Goal: Information Seeking & Learning: Learn about a topic

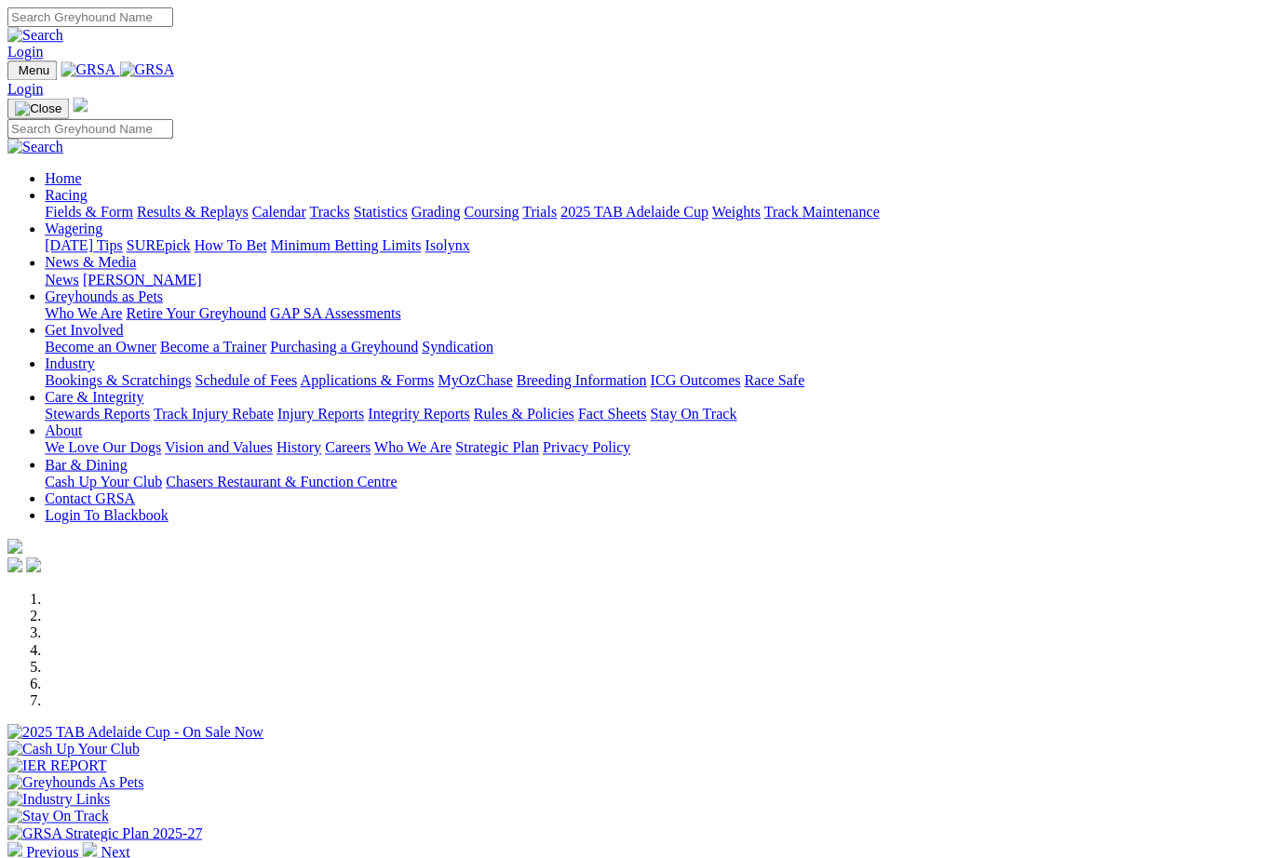
click at [245, 203] on link "Results & Replays" at bounding box center [191, 211] width 111 height 16
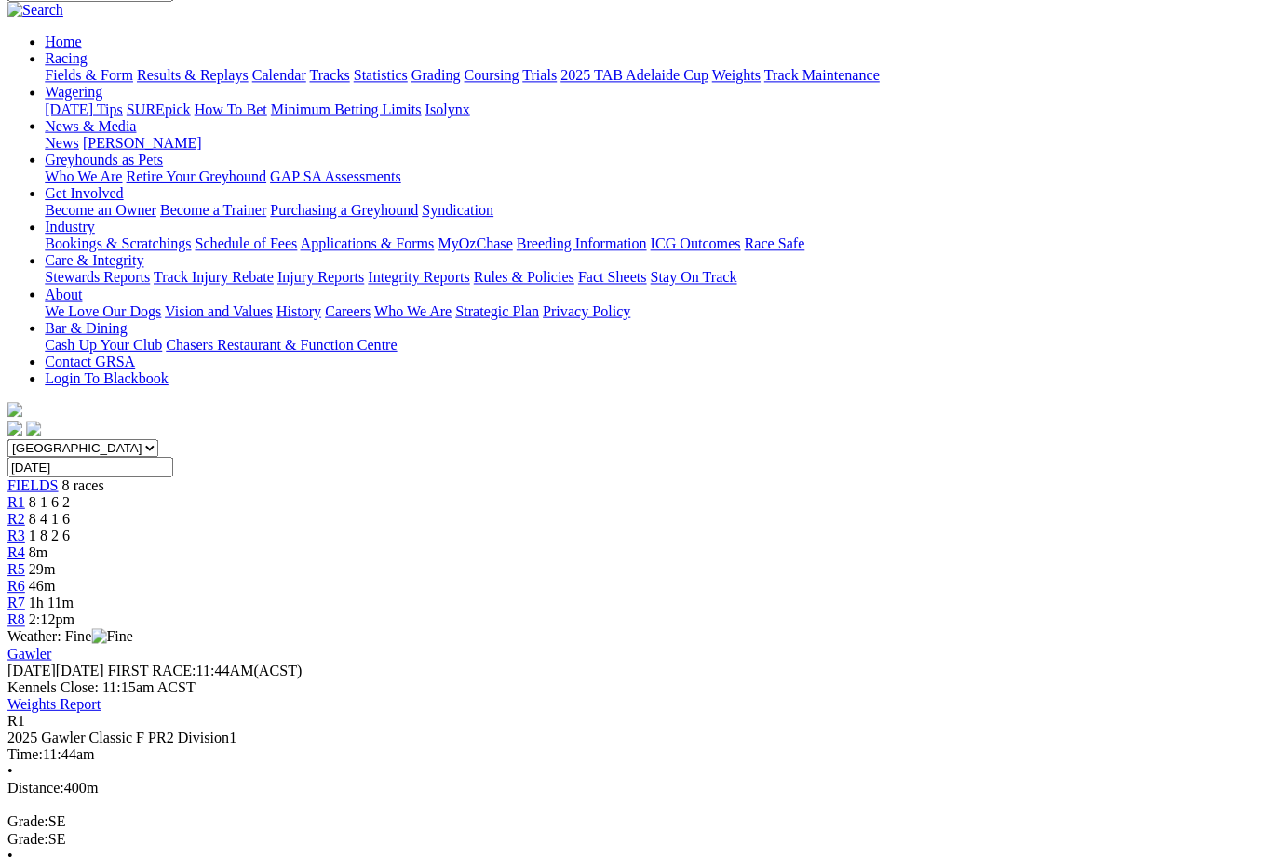
scroll to position [170, 0]
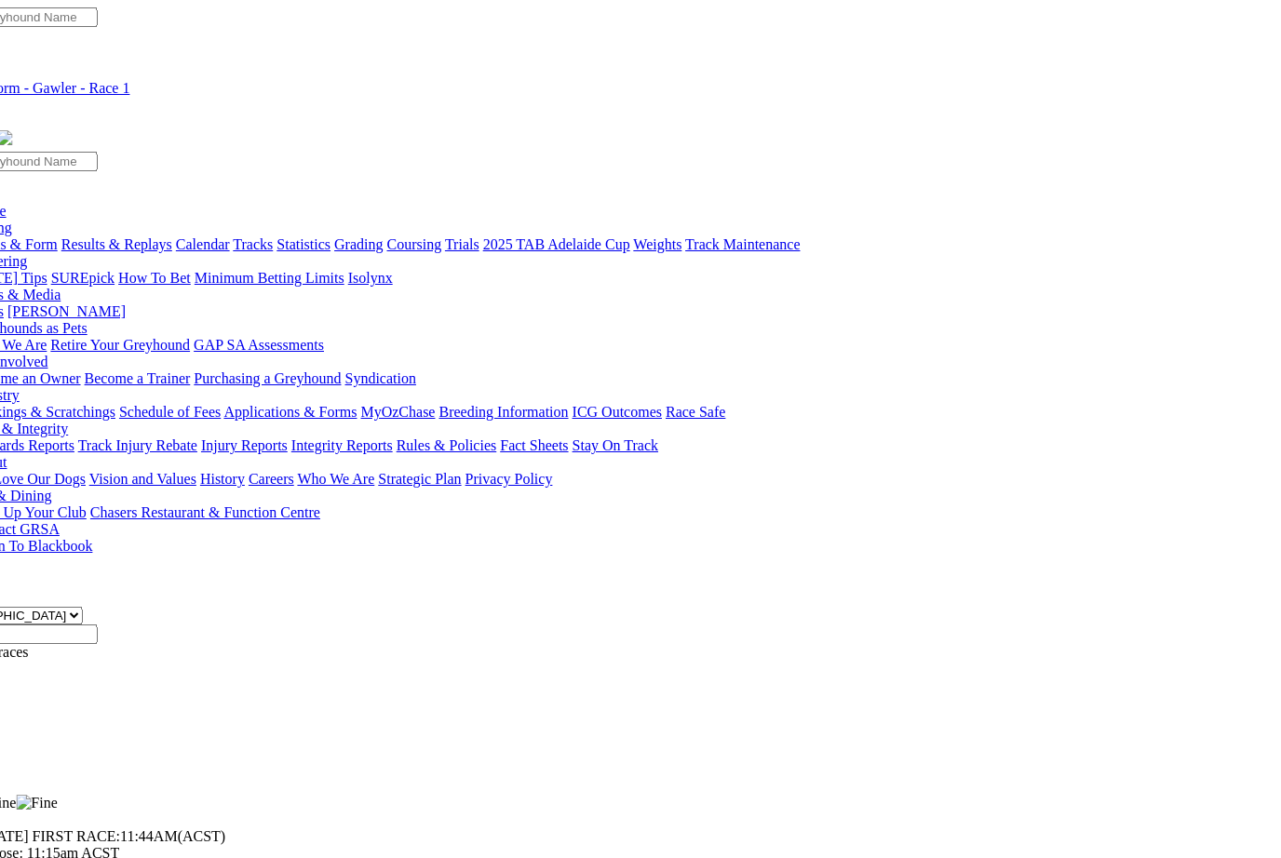
scroll to position [0, 77]
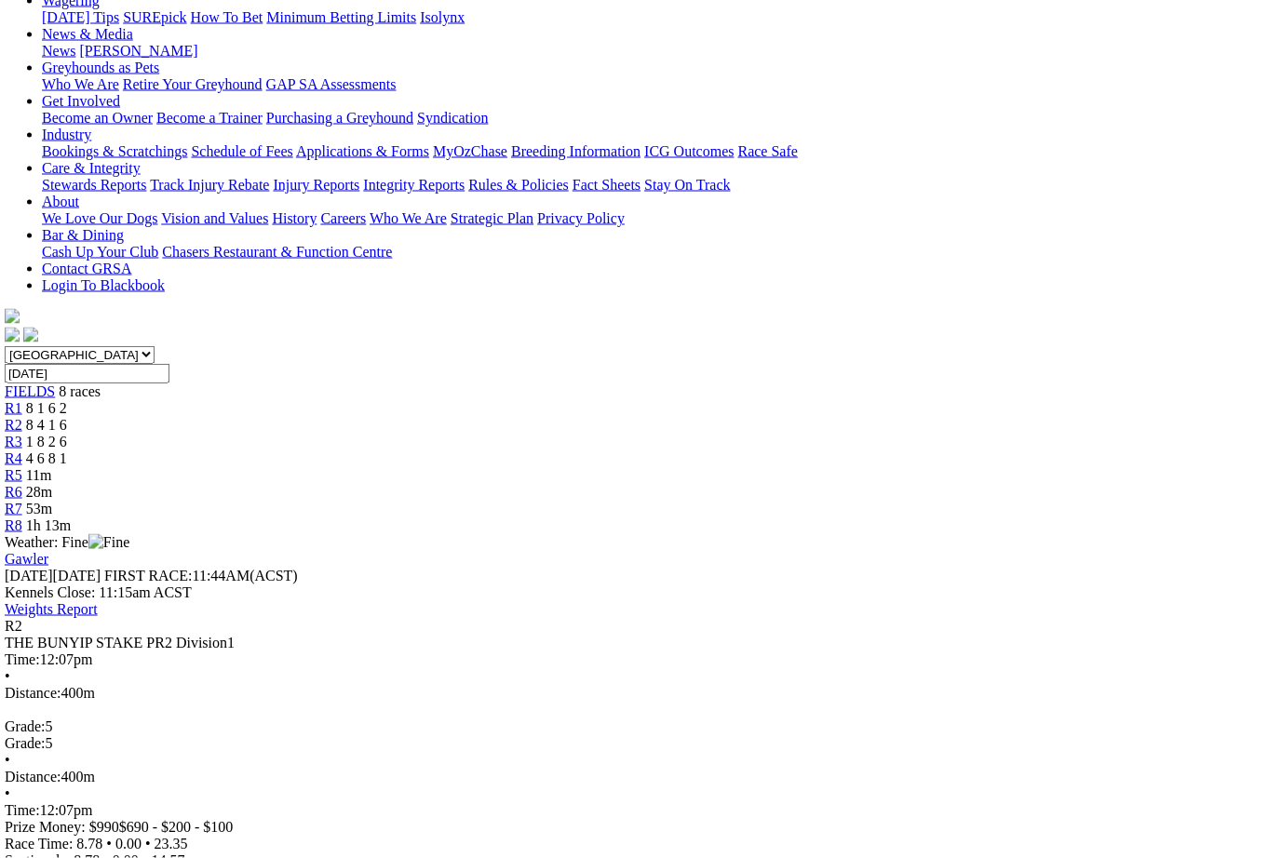
scroll to position [257, 3]
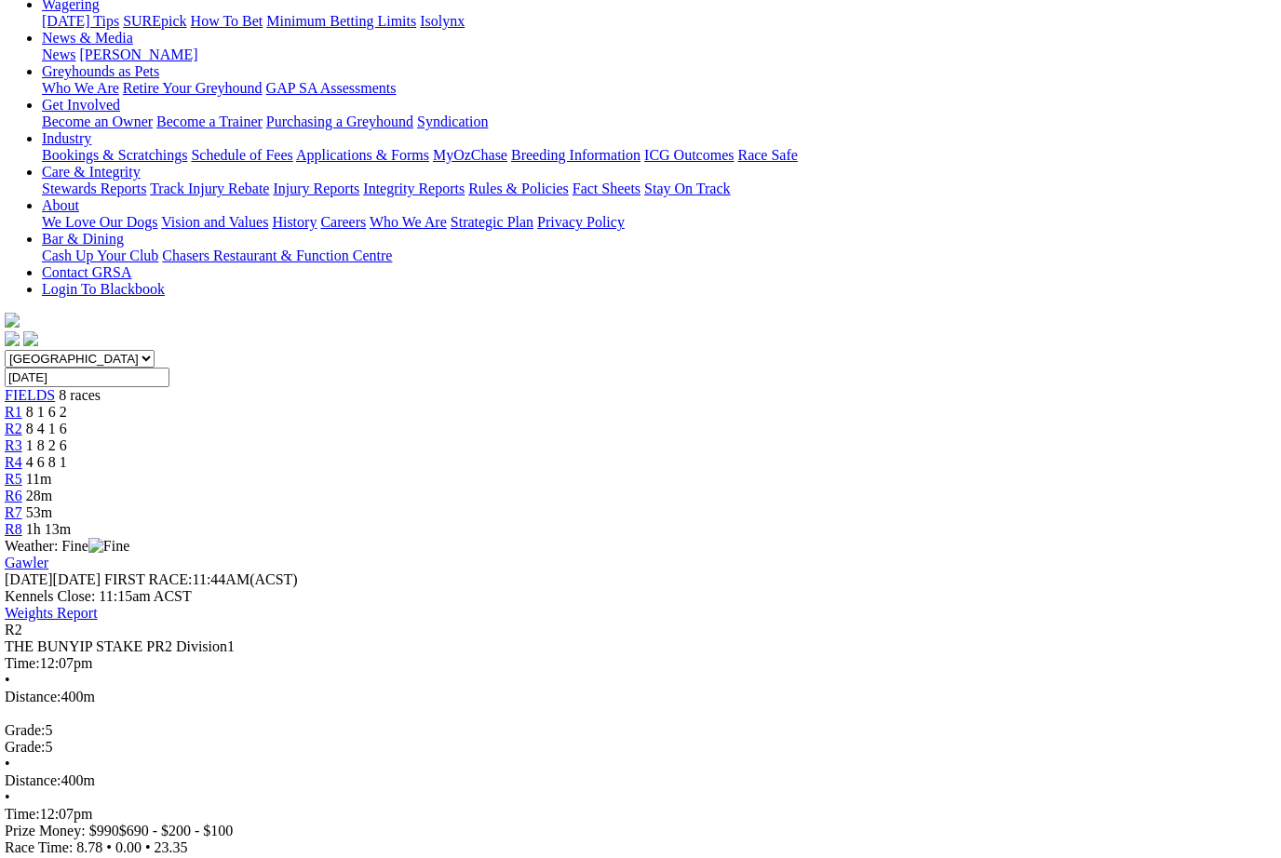
click at [22, 438] on link "R3" at bounding box center [14, 446] width 18 height 16
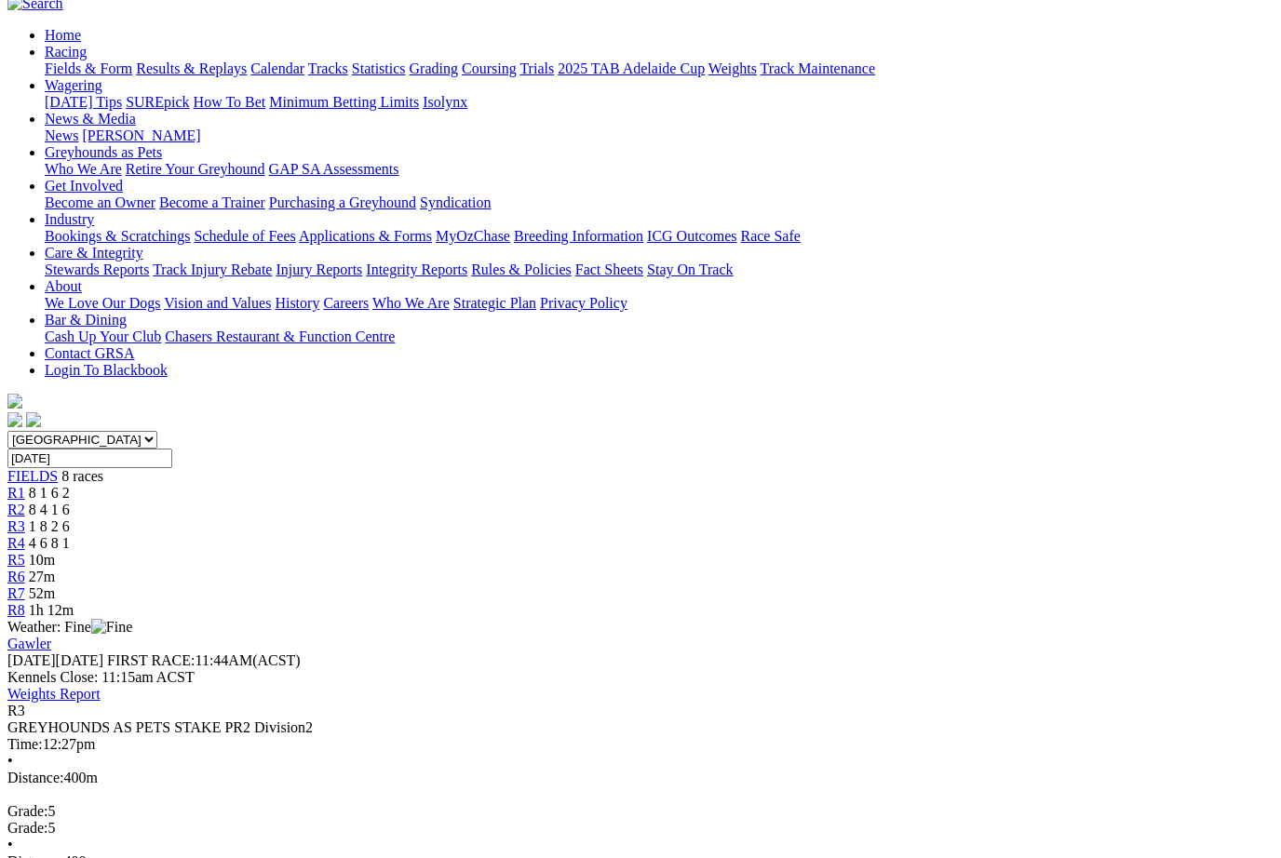
scroll to position [158, 0]
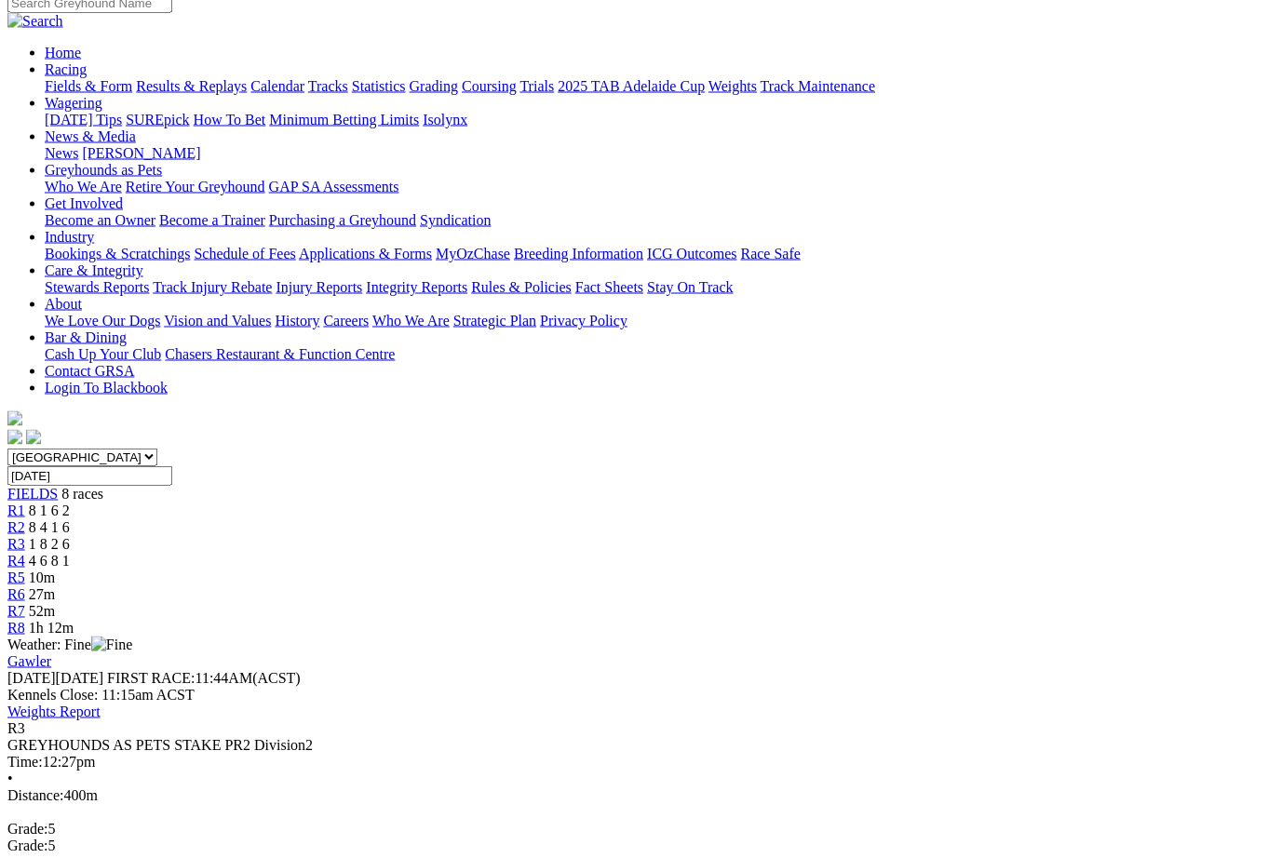
click at [25, 553] on span "R4" at bounding box center [16, 561] width 18 height 16
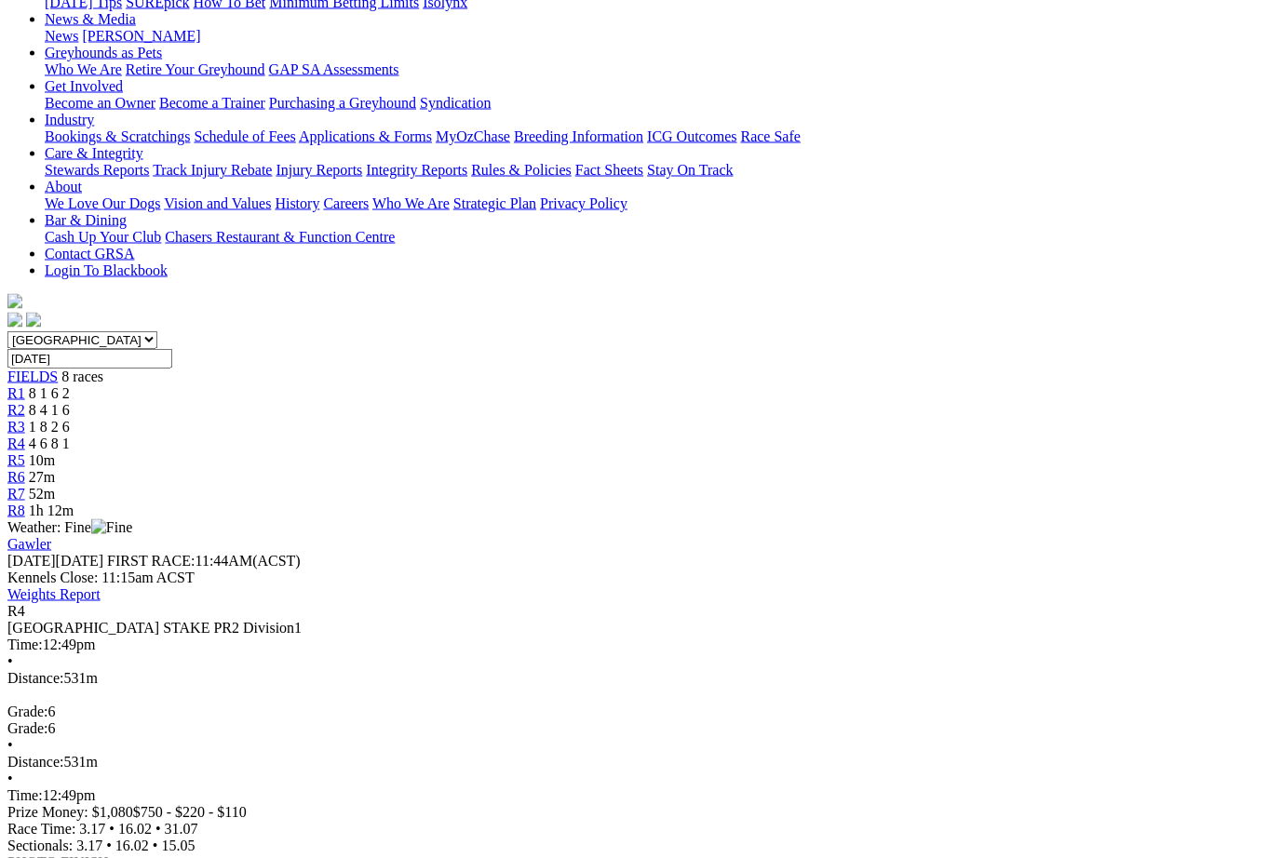
scroll to position [276, 0]
click at [43, 602] on div "R4 [GEOGRAPHIC_DATA] STAKE PR2 Division1 Time: 12:49pm • Distance: 531m Grade: …" at bounding box center [640, 711] width 1266 height 218
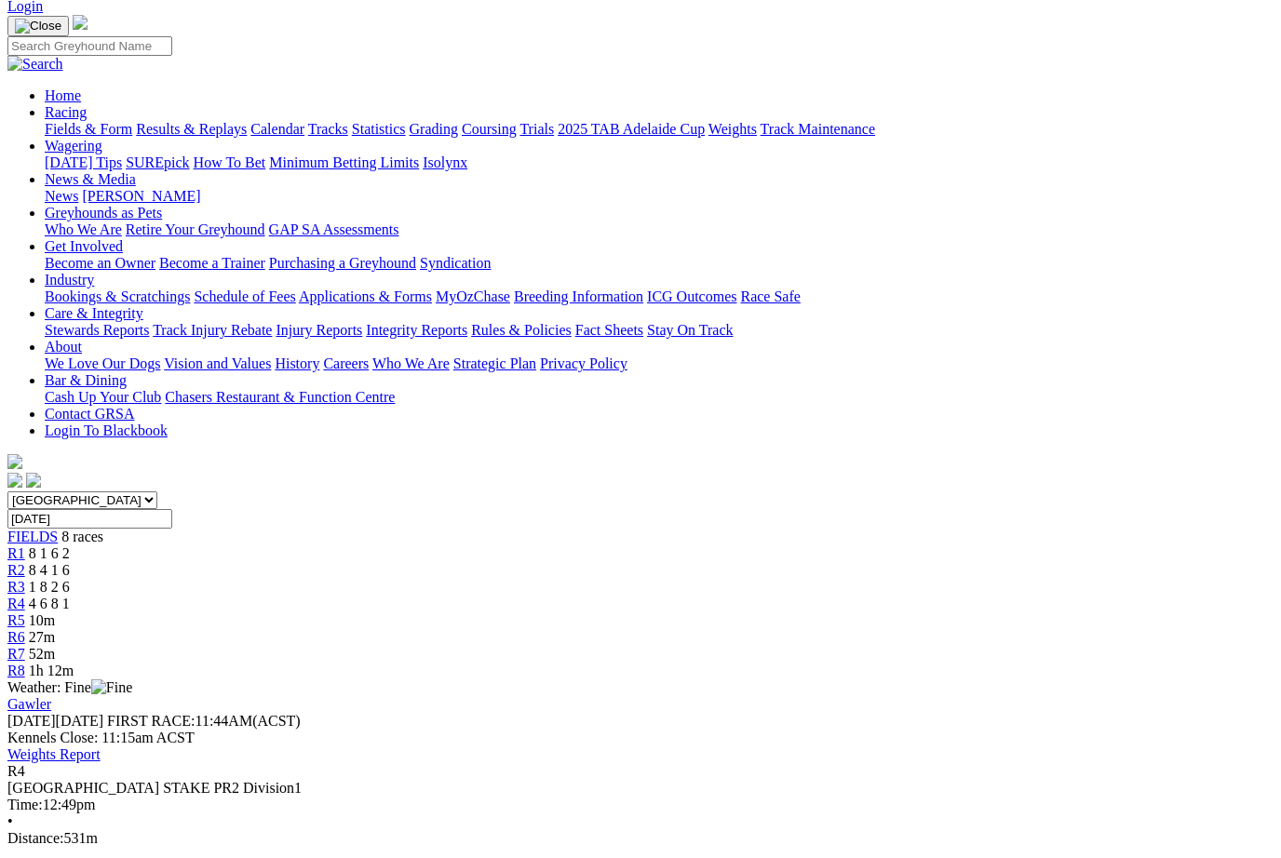
scroll to position [0, 0]
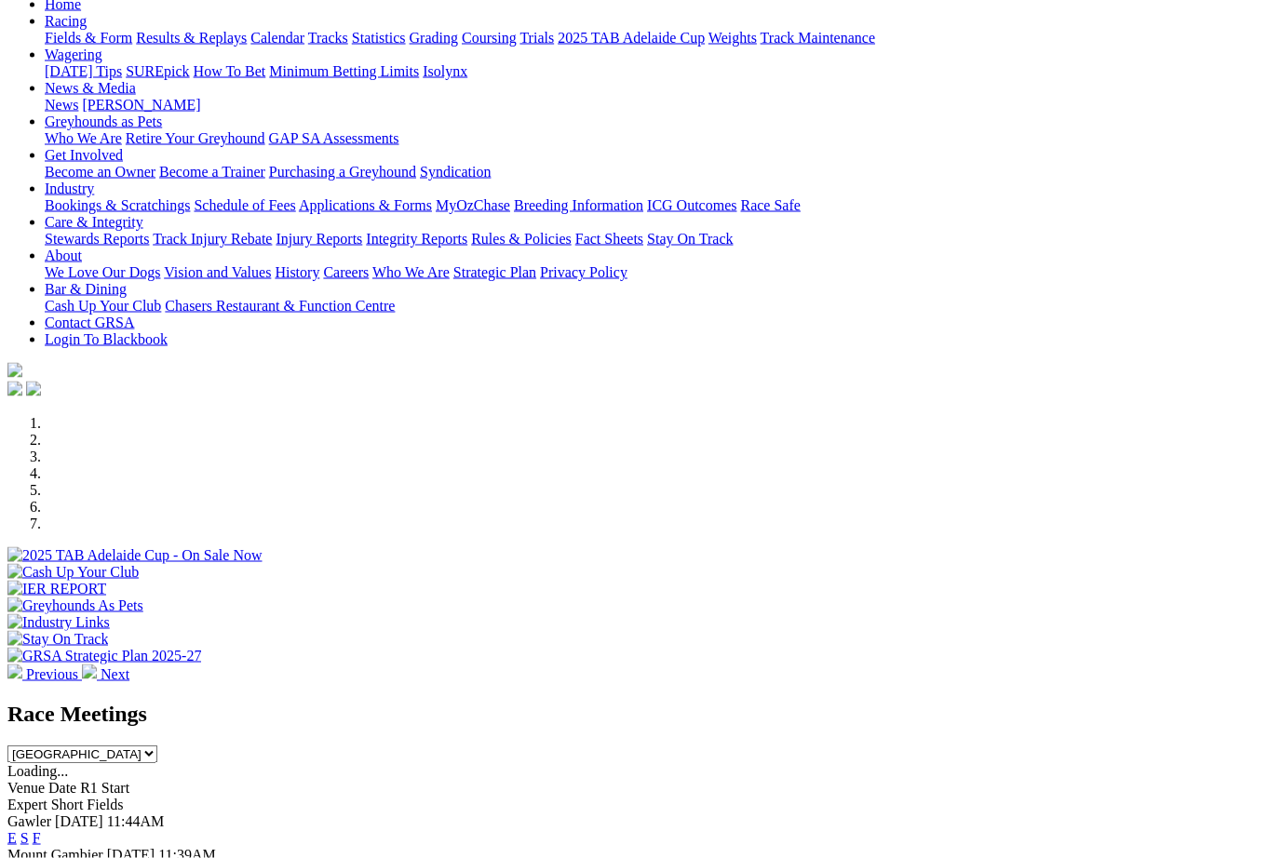
scroll to position [174, 0]
click at [41, 829] on link "F" at bounding box center [37, 837] width 8 height 16
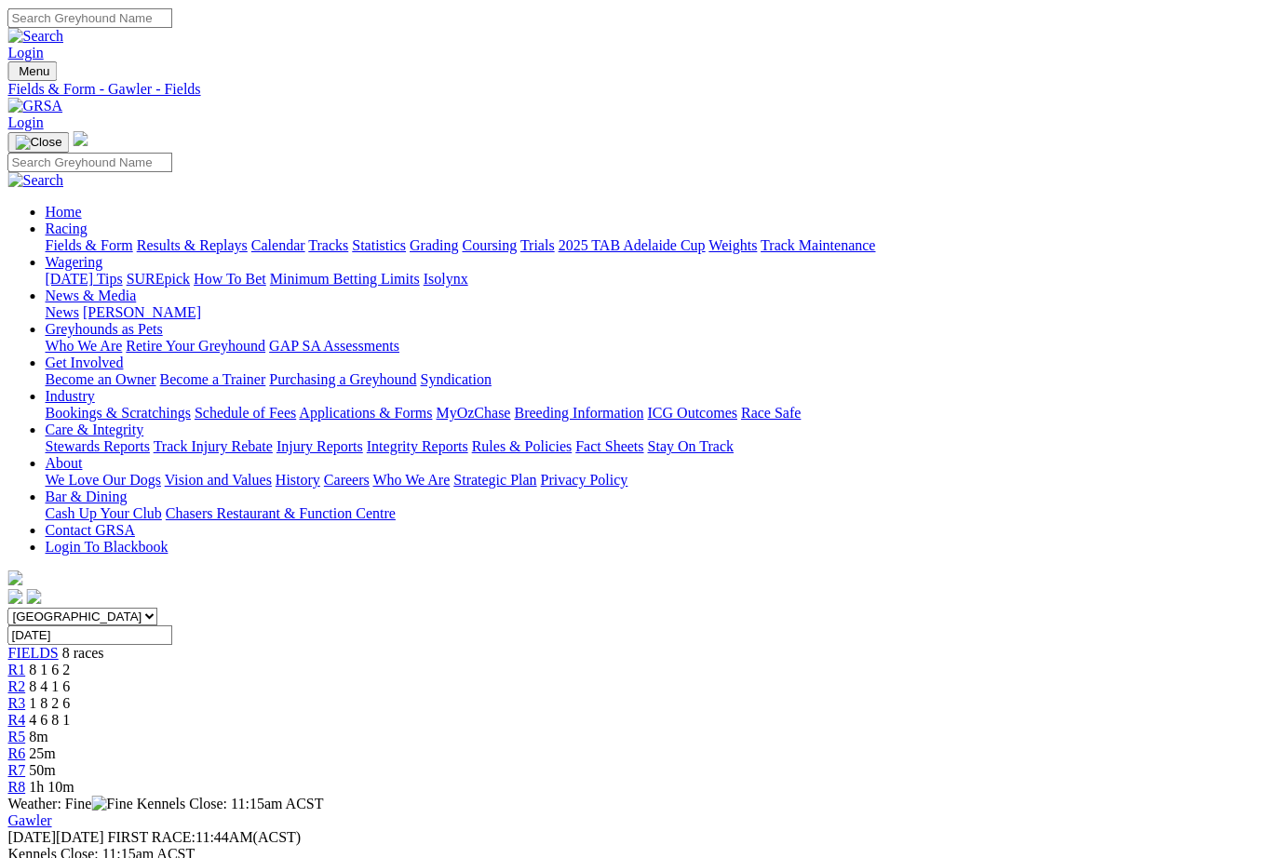
scroll to position [0, 19]
